Goal: Use online tool/utility: Utilize a website feature to perform a specific function

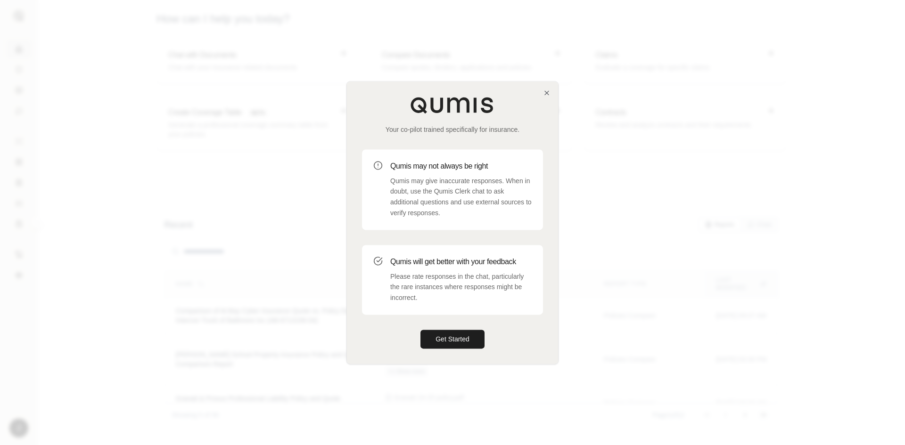
click at [549, 87] on div "Your co-pilot trained specifically for insurance. Qumis may not always be right…" at bounding box center [452, 223] width 211 height 282
click at [548, 89] on icon "button" at bounding box center [547, 93] width 8 height 8
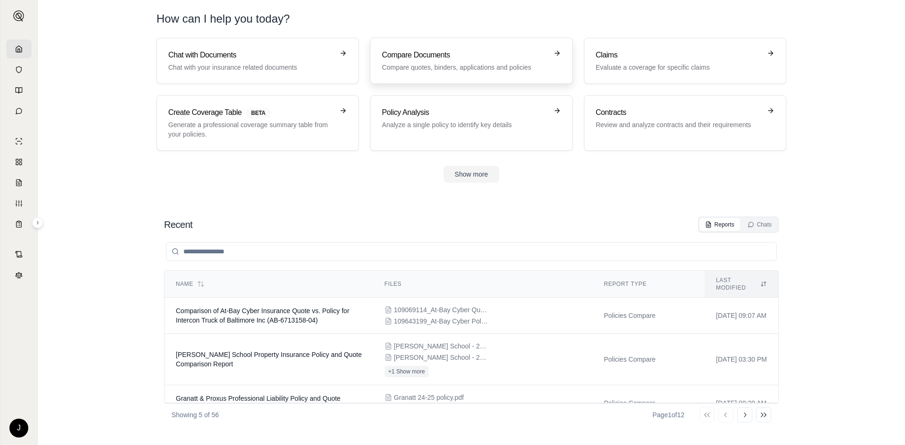
click at [468, 65] on p "Compare quotes, binders, applications and policies" at bounding box center [464, 67] width 165 height 9
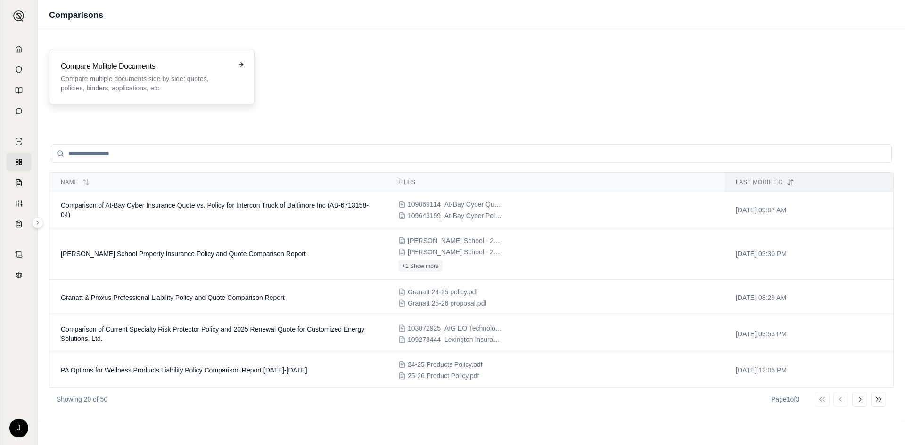
click at [143, 66] on h3 "Compare Mulitple Documents" at bounding box center [145, 66] width 169 height 11
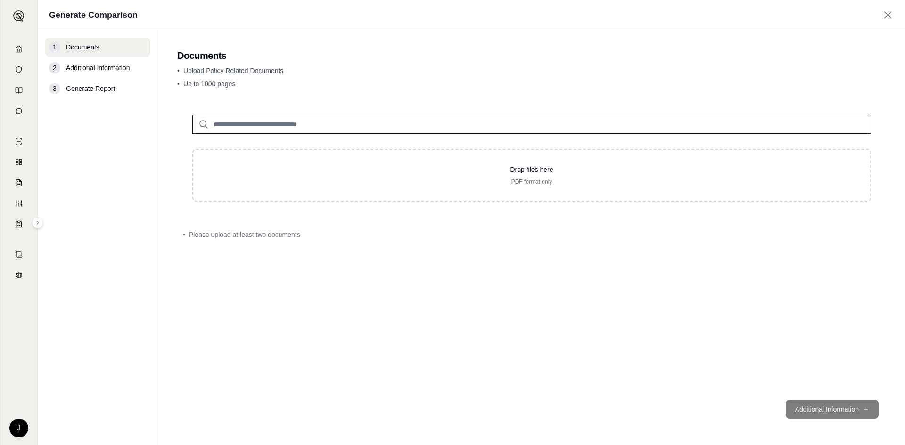
drag, startPoint x: 489, startPoint y: 167, endPoint x: 409, endPoint y: 80, distance: 118.4
click at [411, 88] on main "Documents • Upload Policy Related Documents • Up to 1000 pages Drop files here …" at bounding box center [531, 237] width 747 height 415
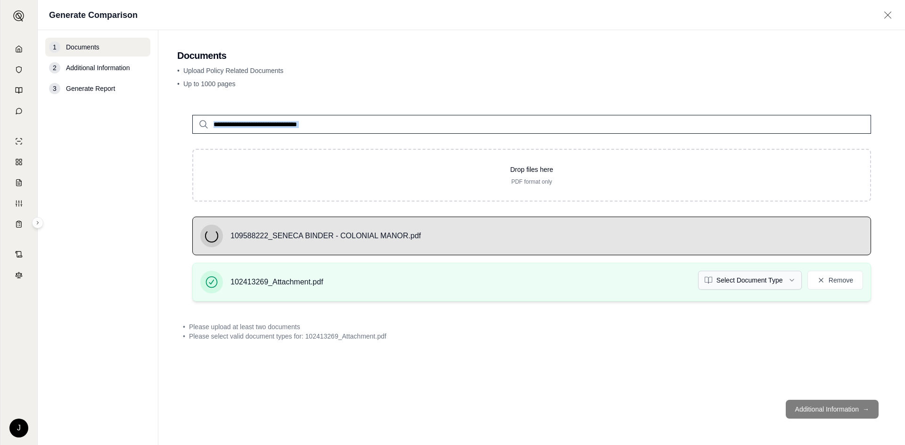
click at [785, 279] on html "J Generate Comparison 1 Documents 2 Additional Information 3 Generate Report Do…" at bounding box center [452, 222] width 905 height 445
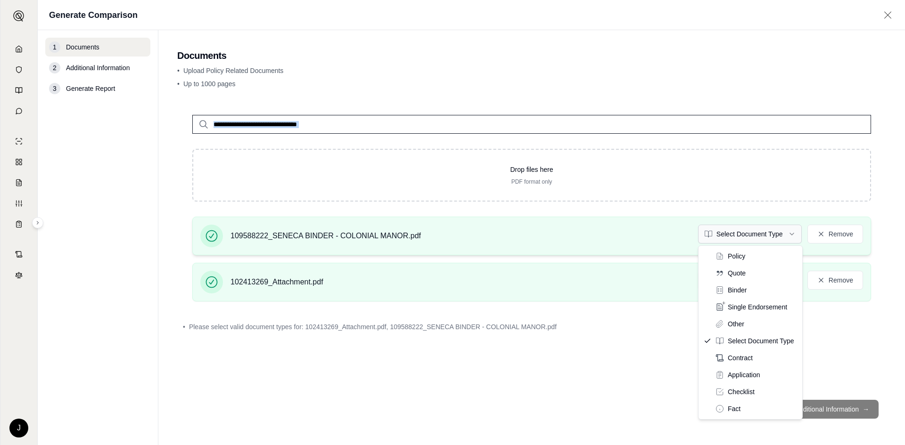
click at [747, 228] on html "J Generate Comparison 1 Documents 2 Additional Information 3 Generate Report Do…" at bounding box center [452, 222] width 905 height 445
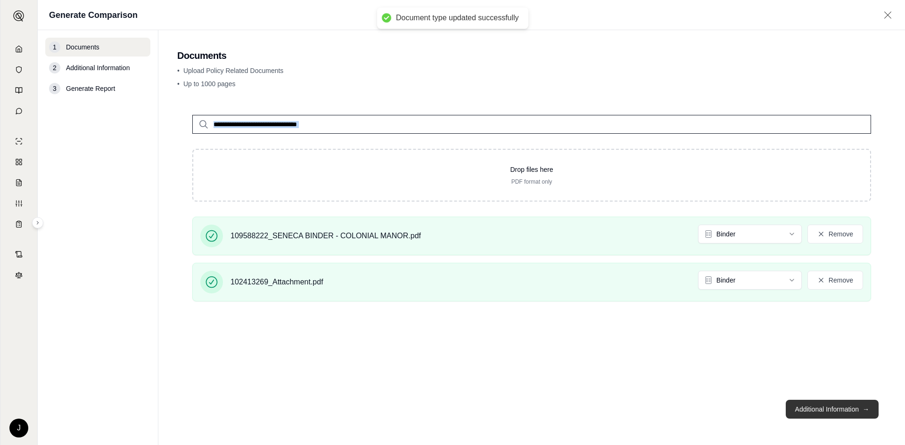
click at [846, 413] on button "Additional Information →" at bounding box center [832, 409] width 93 height 19
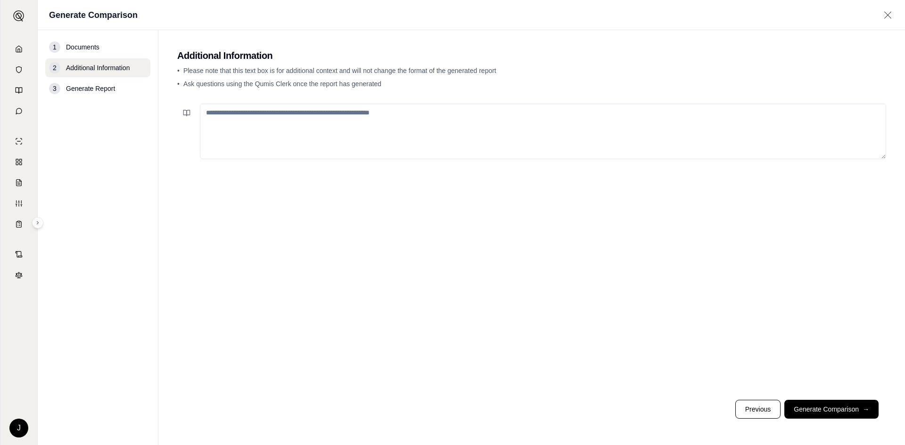
click at [635, 146] on textarea at bounding box center [543, 132] width 686 height 56
click at [832, 415] on button "Generate Comparison →" at bounding box center [831, 409] width 94 height 19
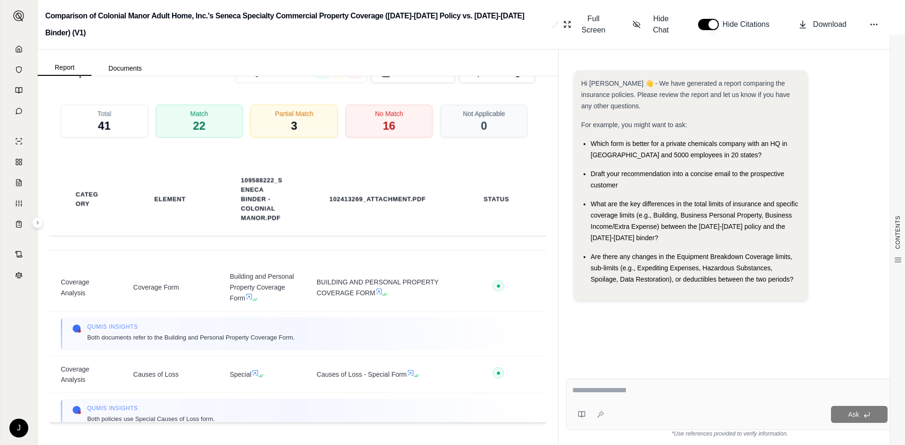
scroll to position [1491, 0]
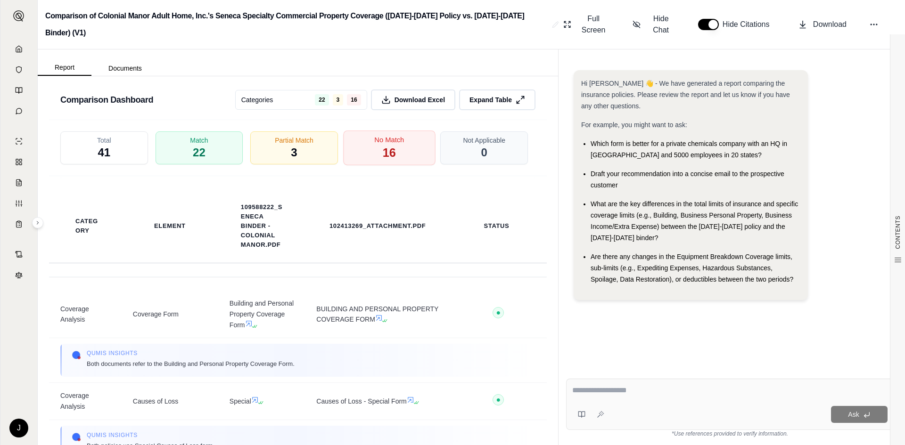
click at [401, 163] on div "No Match 16" at bounding box center [389, 148] width 92 height 35
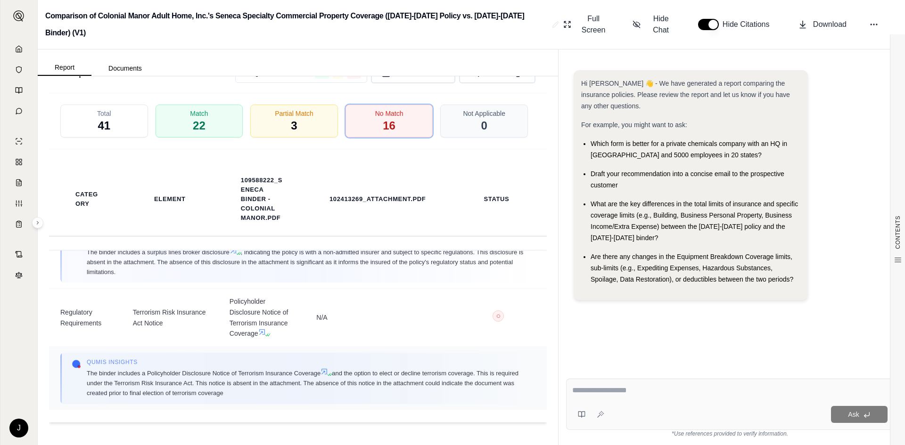
scroll to position [1682, 0]
click at [296, 124] on div "Partial Match 3" at bounding box center [294, 121] width 92 height 35
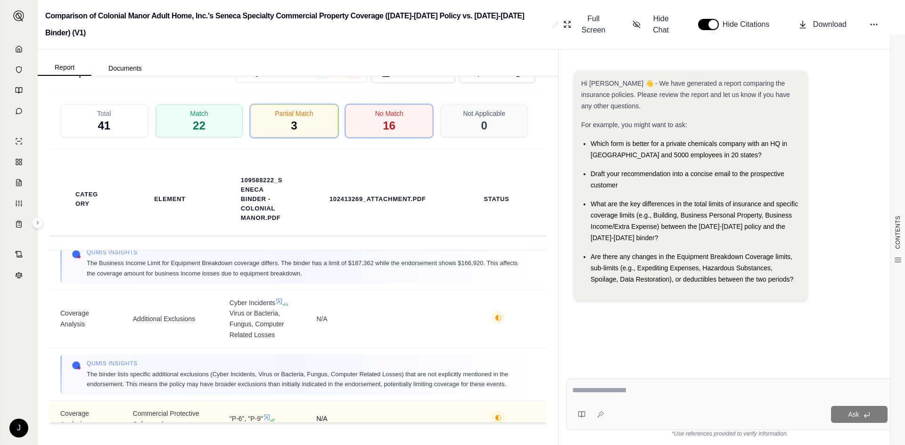
scroll to position [0, 0]
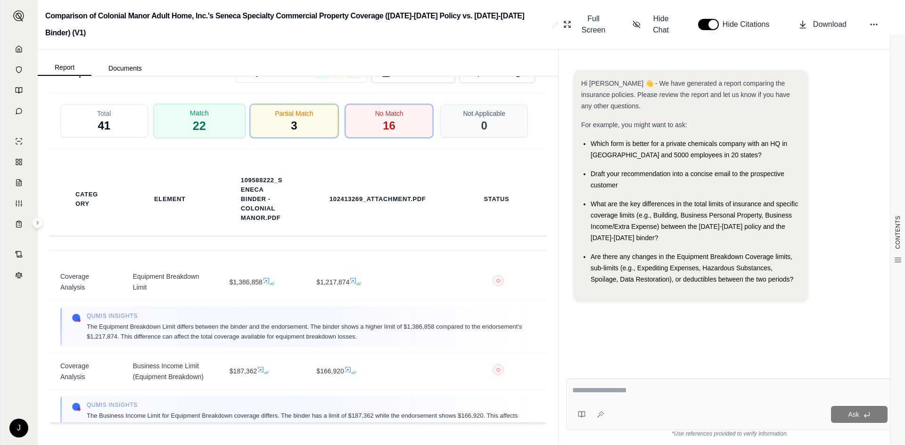
click at [205, 134] on div "Match 22" at bounding box center [199, 121] width 92 height 35
